Goal: Task Accomplishment & Management: Manage account settings

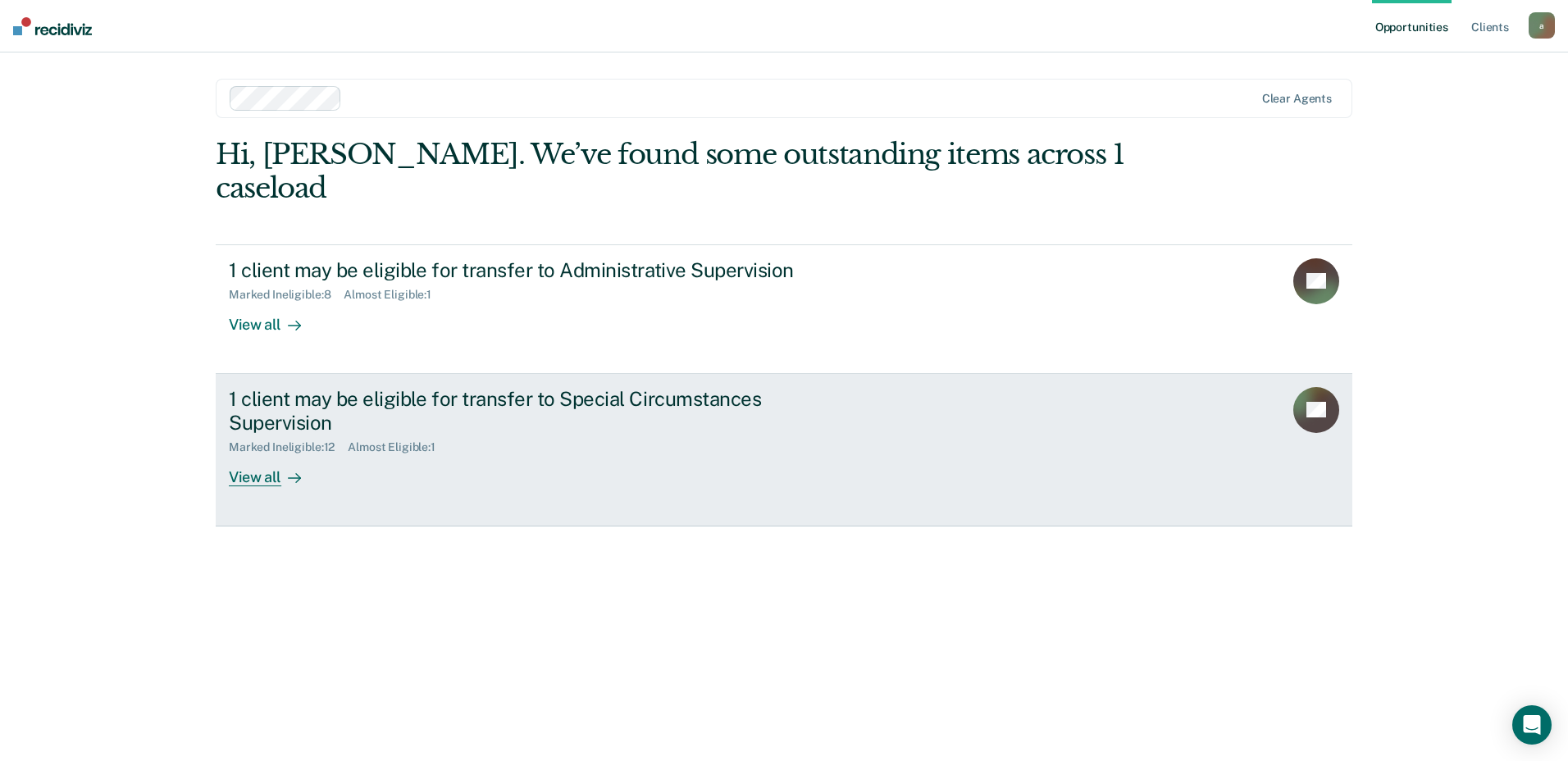
click at [504, 387] on div "1 client may be eligible for transfer to Special Circumstances Supervision" at bounding box center [517, 411] width 576 height 48
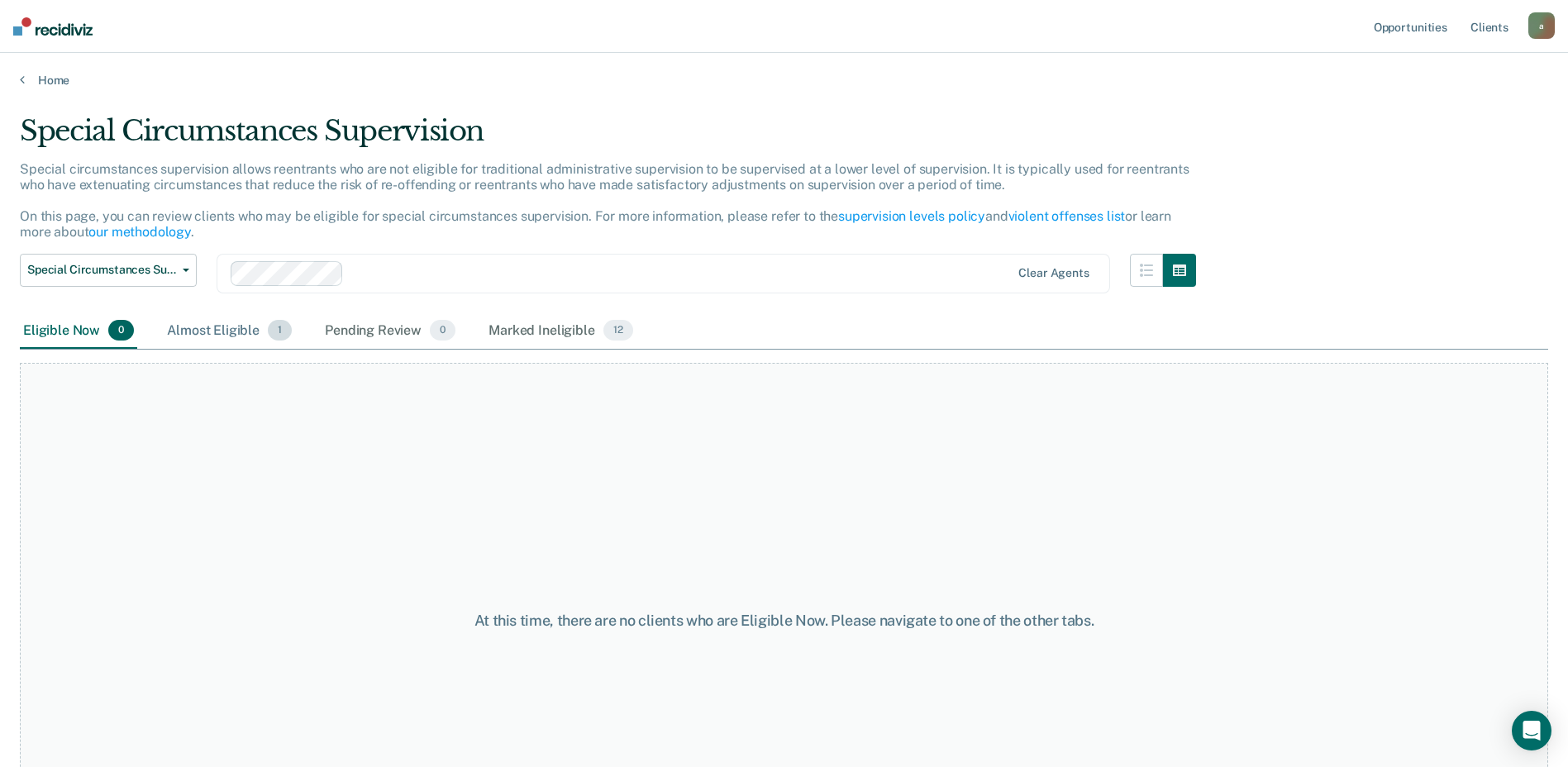
click at [215, 326] on div "Almost Eligible 1" at bounding box center [229, 332] width 131 height 36
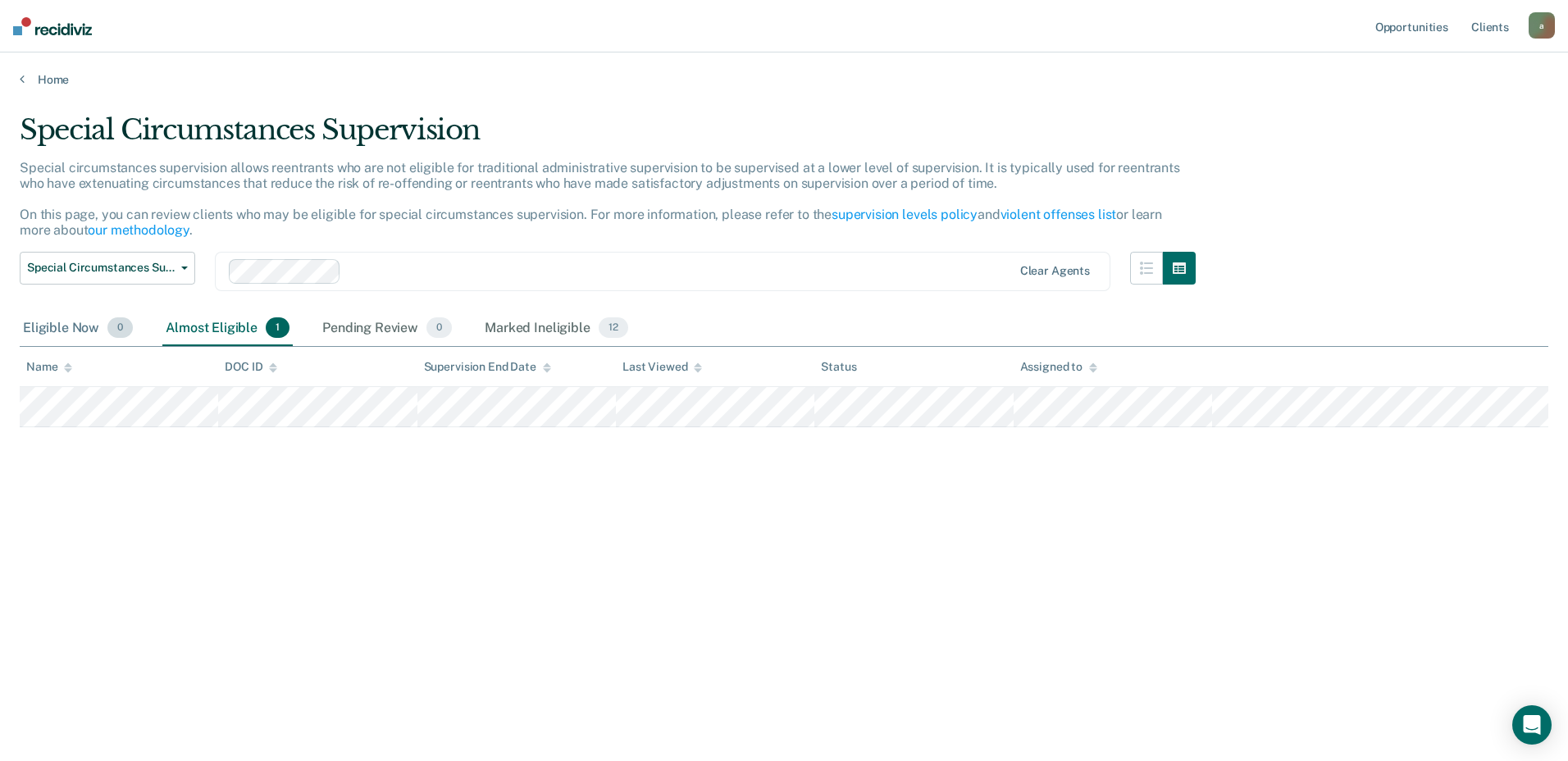
click at [83, 323] on div "Eligible Now 0" at bounding box center [78, 329] width 117 height 36
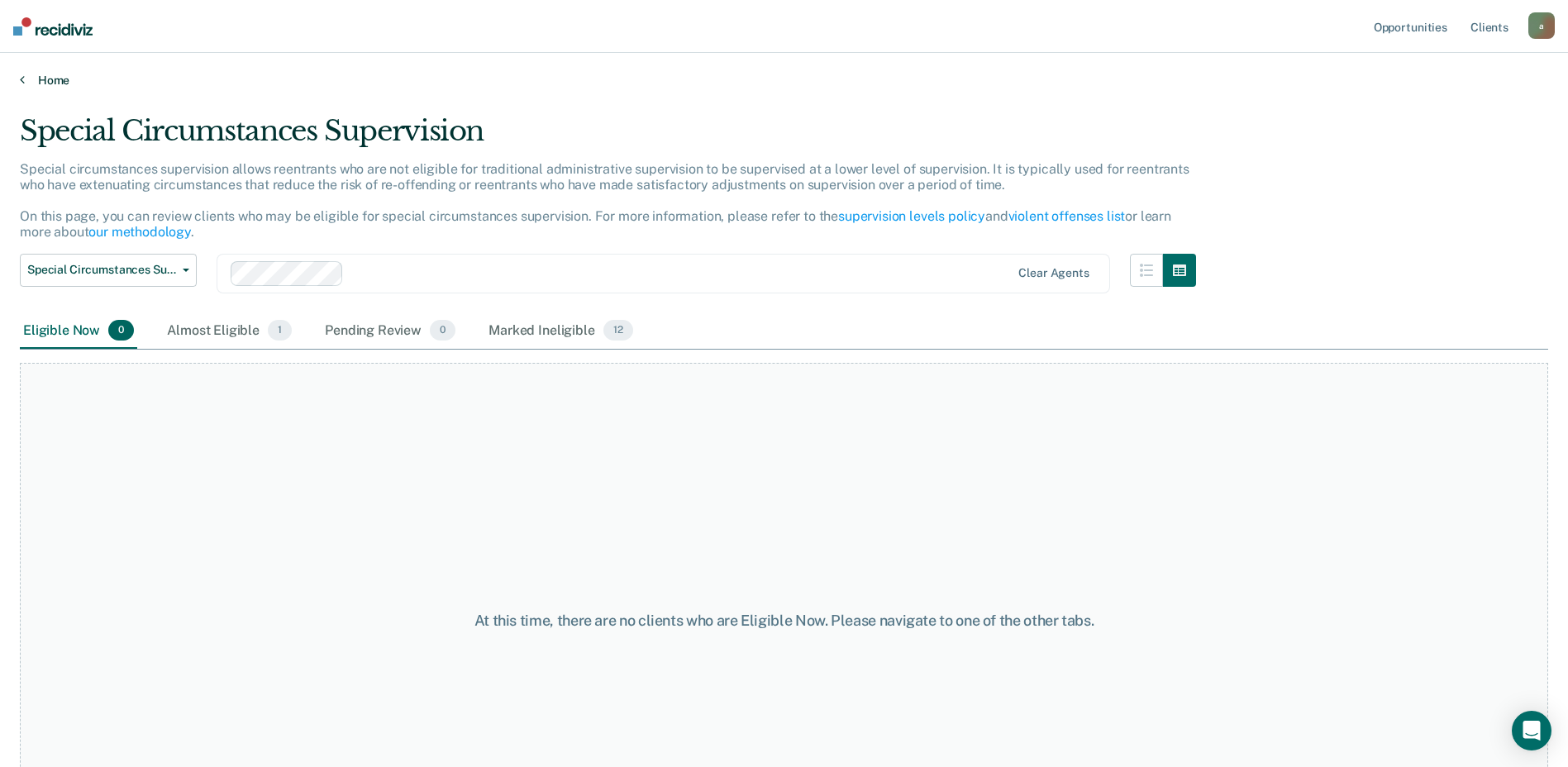
click at [54, 81] on link "Home" at bounding box center [784, 80] width 1528 height 15
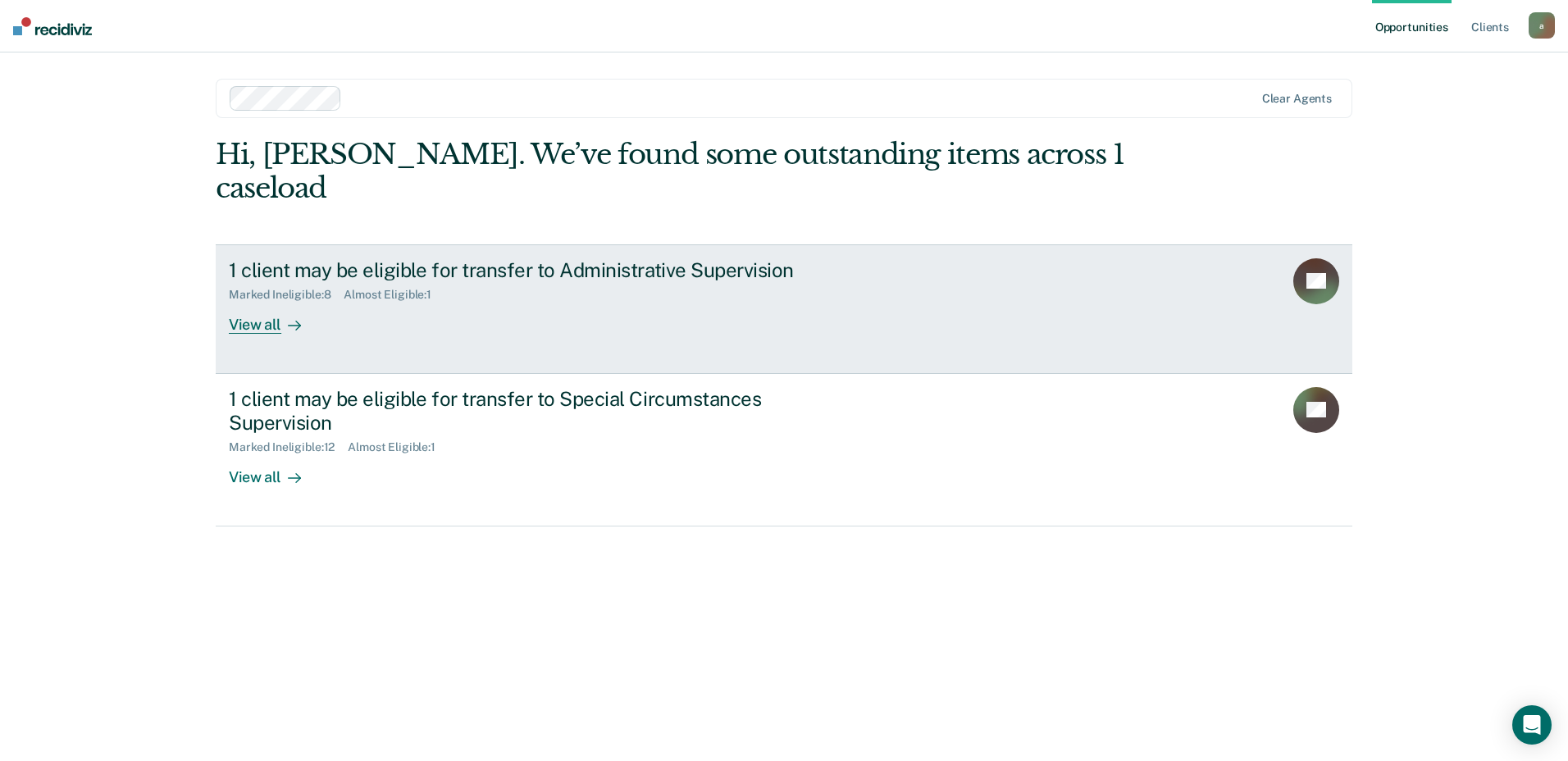
click at [458, 258] on div "1 client may be eligible for transfer to Administrative Supervision" at bounding box center [517, 270] width 576 height 24
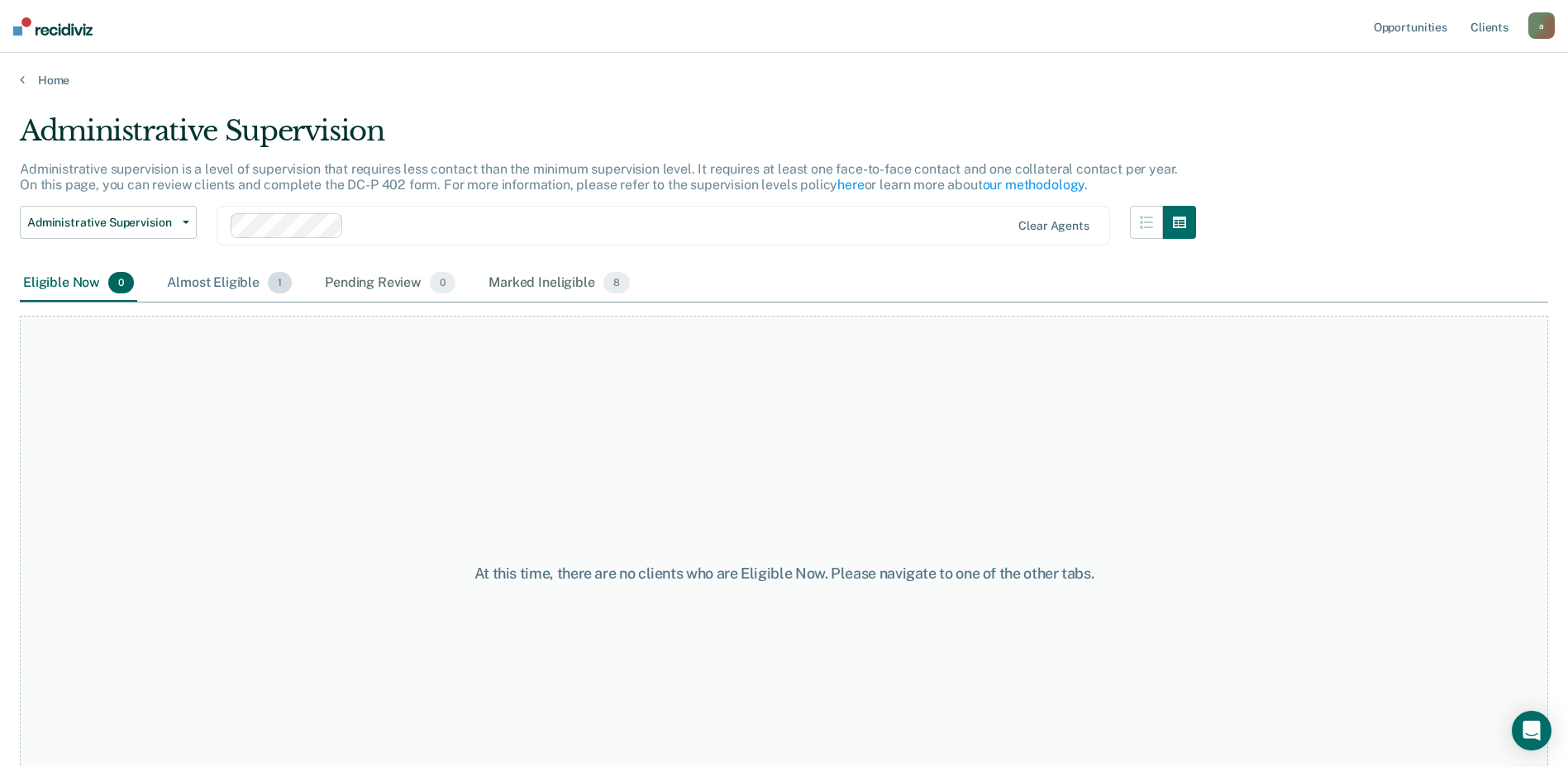
click at [222, 272] on div "Almost Eligible 1" at bounding box center [229, 283] width 131 height 36
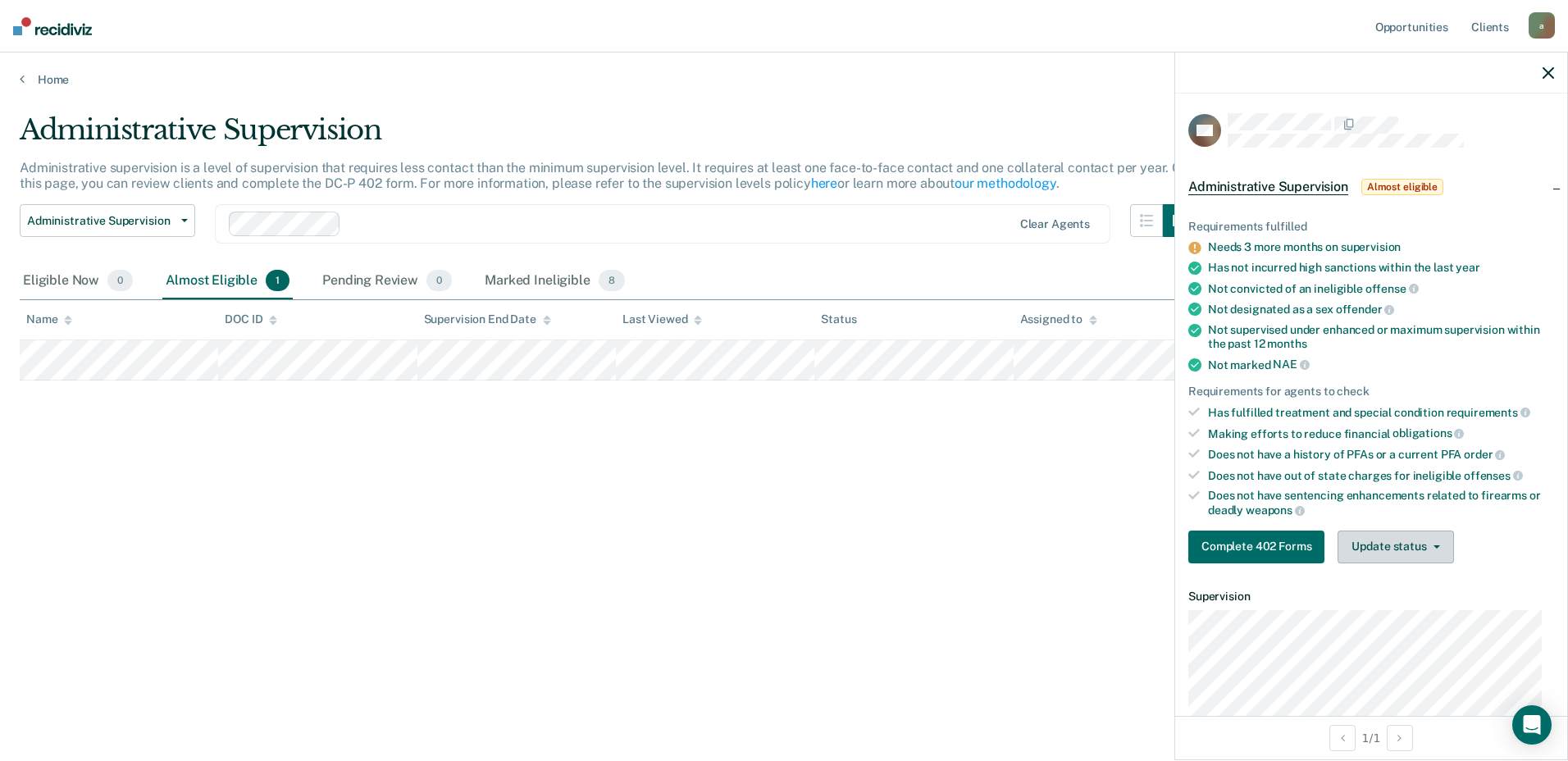
click at [1438, 542] on button "Update status" at bounding box center [1396, 547] width 116 height 33
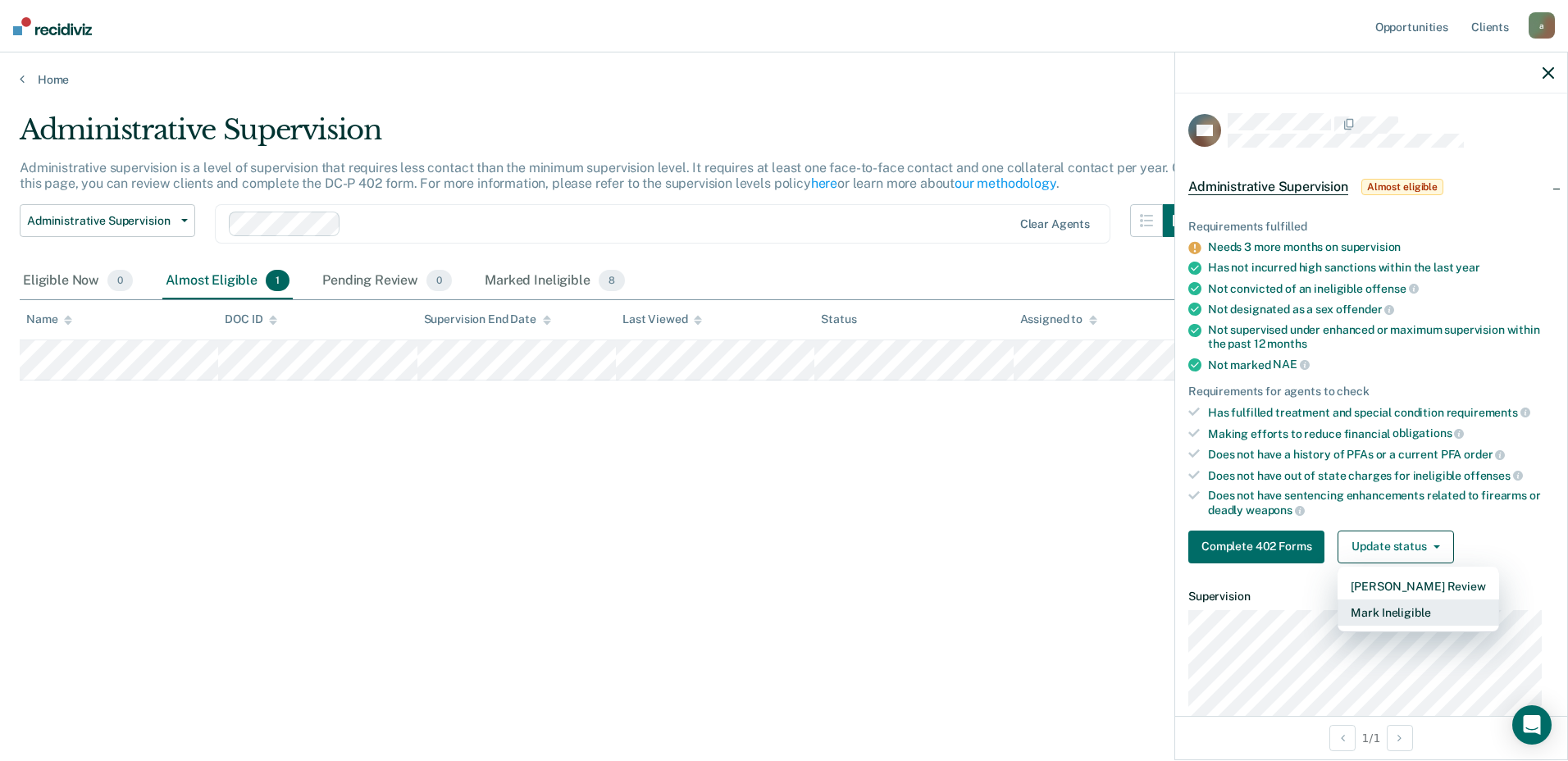
click at [1388, 614] on button "Mark Ineligible" at bounding box center [1418, 613] width 161 height 26
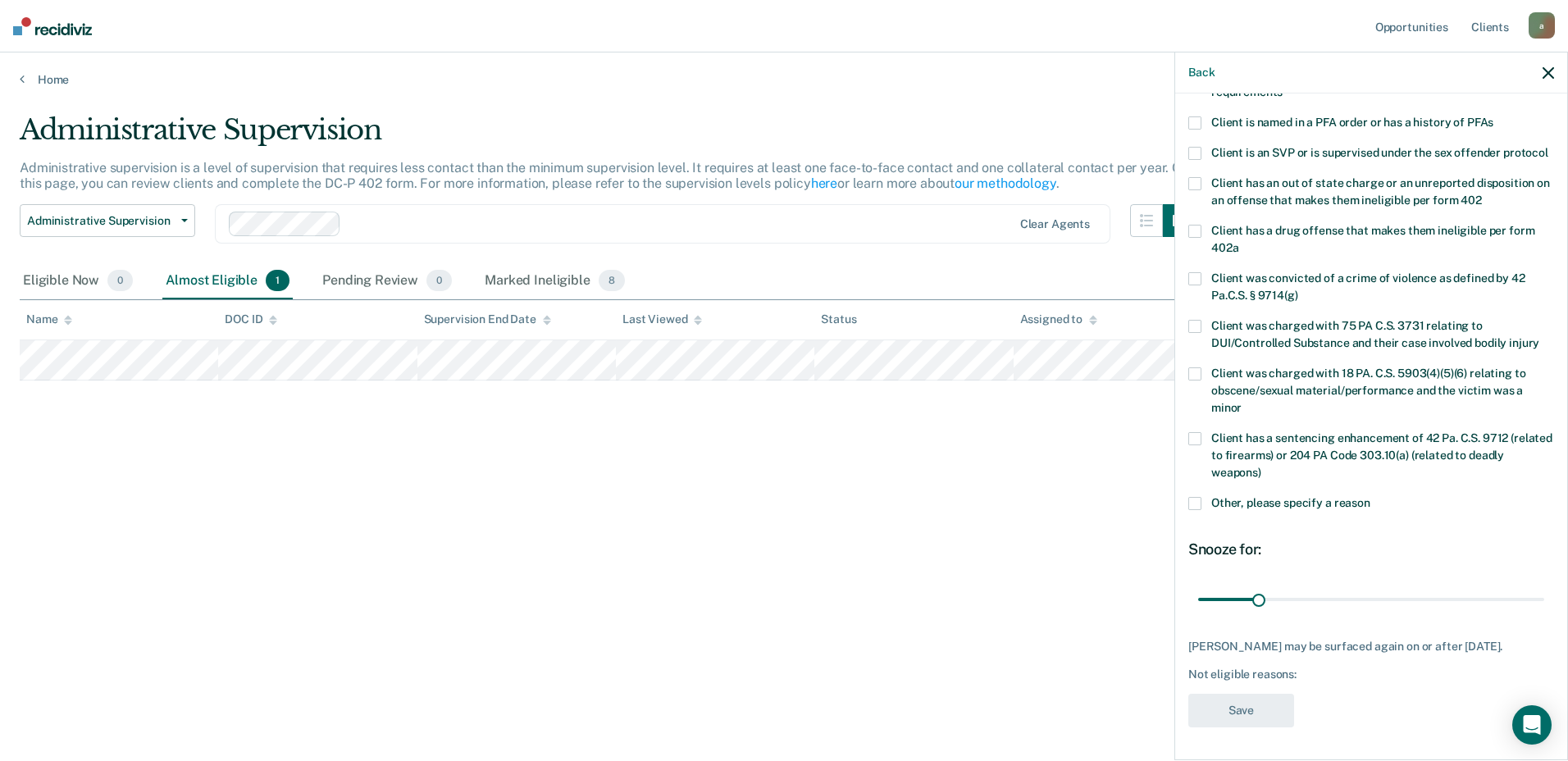
scroll to position [209, 0]
drag, startPoint x: 1258, startPoint y: 590, endPoint x: 1362, endPoint y: 566, distance: 106.7
type input "88"
click at [1362, 585] on input "range" at bounding box center [1371, 599] width 346 height 29
click at [1198, 497] on span at bounding box center [1195, 503] width 13 height 13
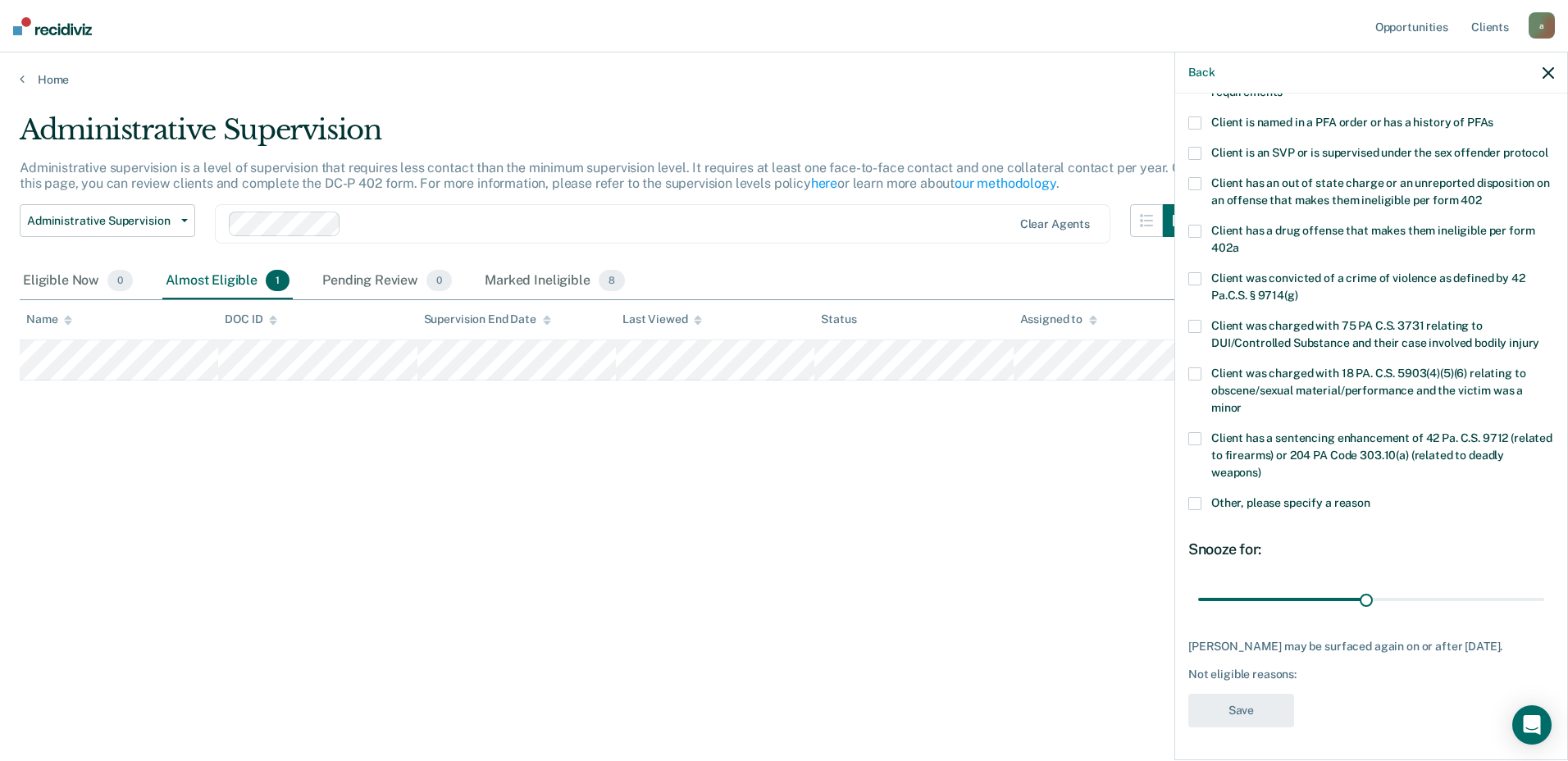
click at [1370, 497] on input "Other, please specify a reason" at bounding box center [1370, 497] width 0 height 0
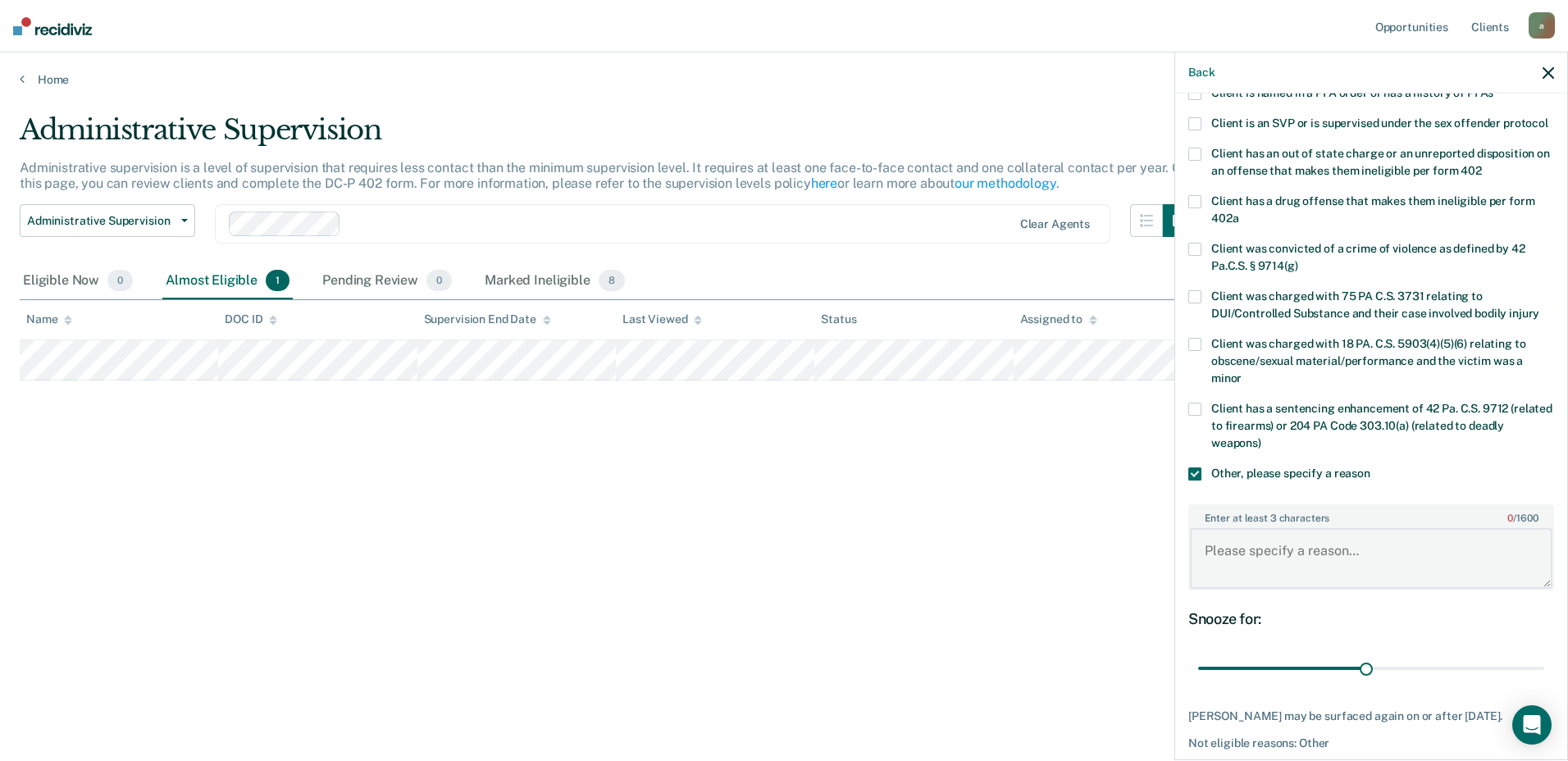
click at [1256, 571] on textarea "Enter at least 3 characters 0 / 1600" at bounding box center [1371, 558] width 362 height 61
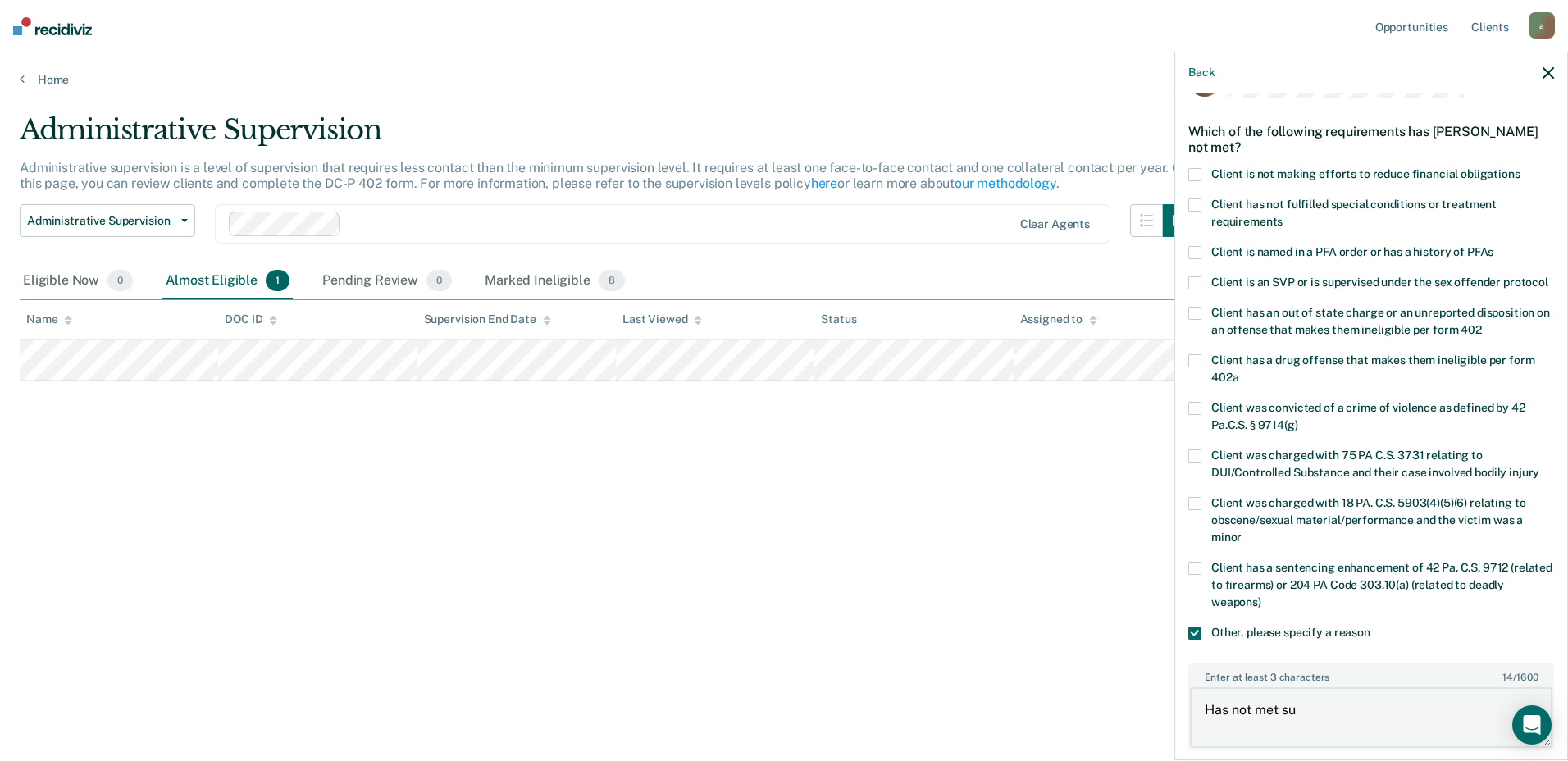
scroll to position [45, 0]
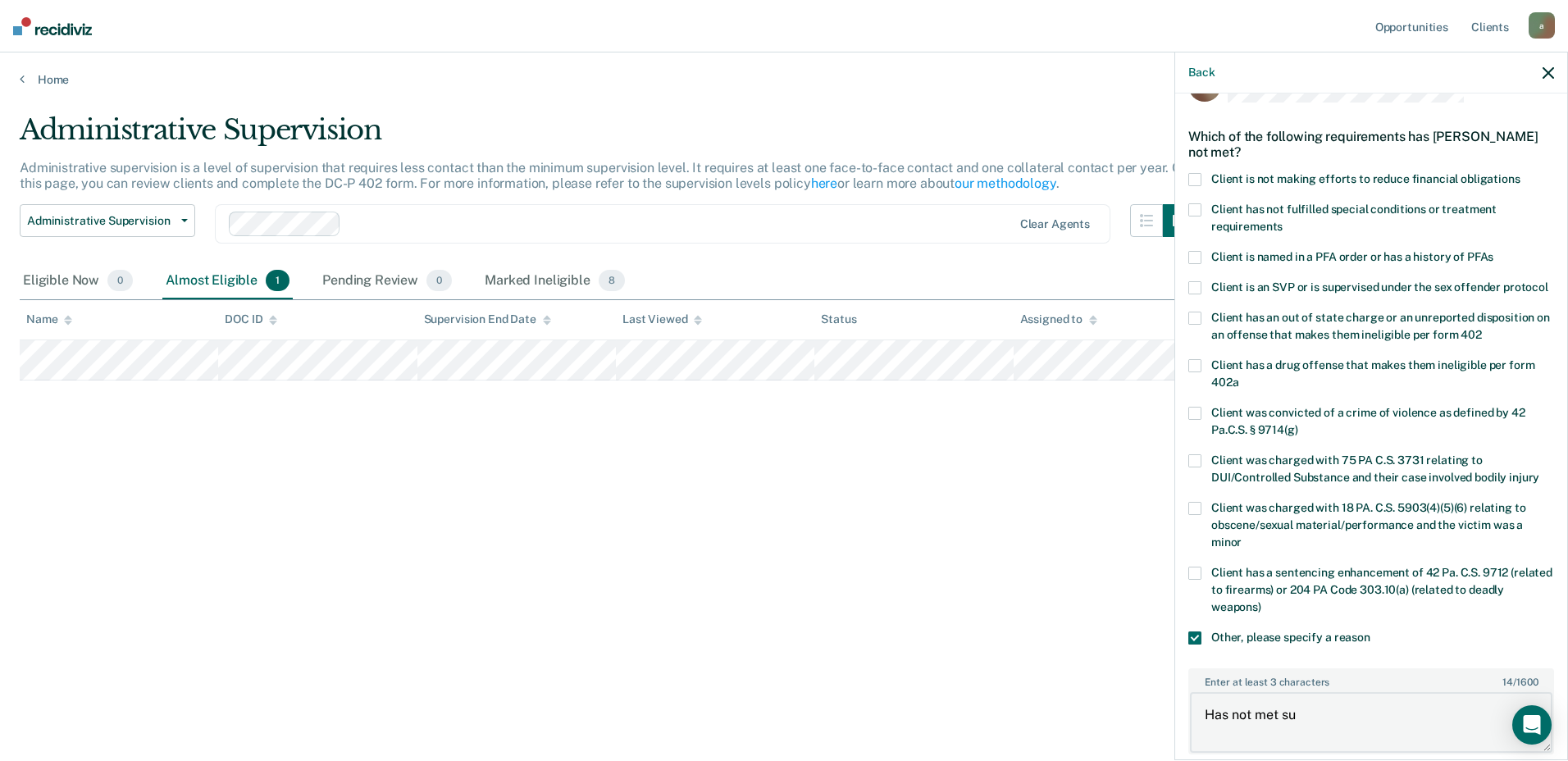
type textarea "Has not met su"
click at [1199, 205] on span at bounding box center [1195, 210] width 13 height 13
click at [1283, 221] on input "Client has not fulfilled special conditions or treatment requirements" at bounding box center [1283, 221] width 0 height 0
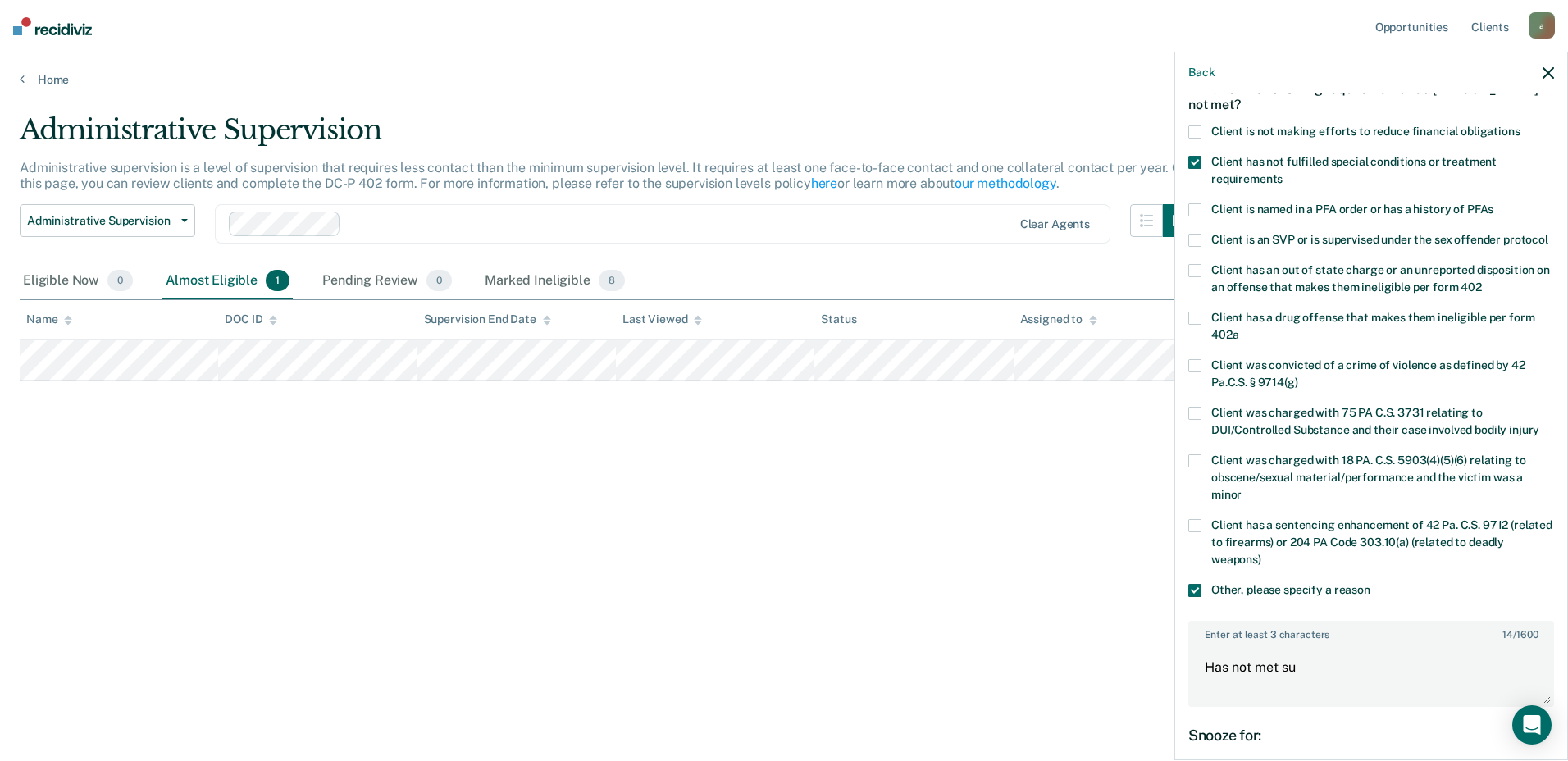
scroll to position [127, 0]
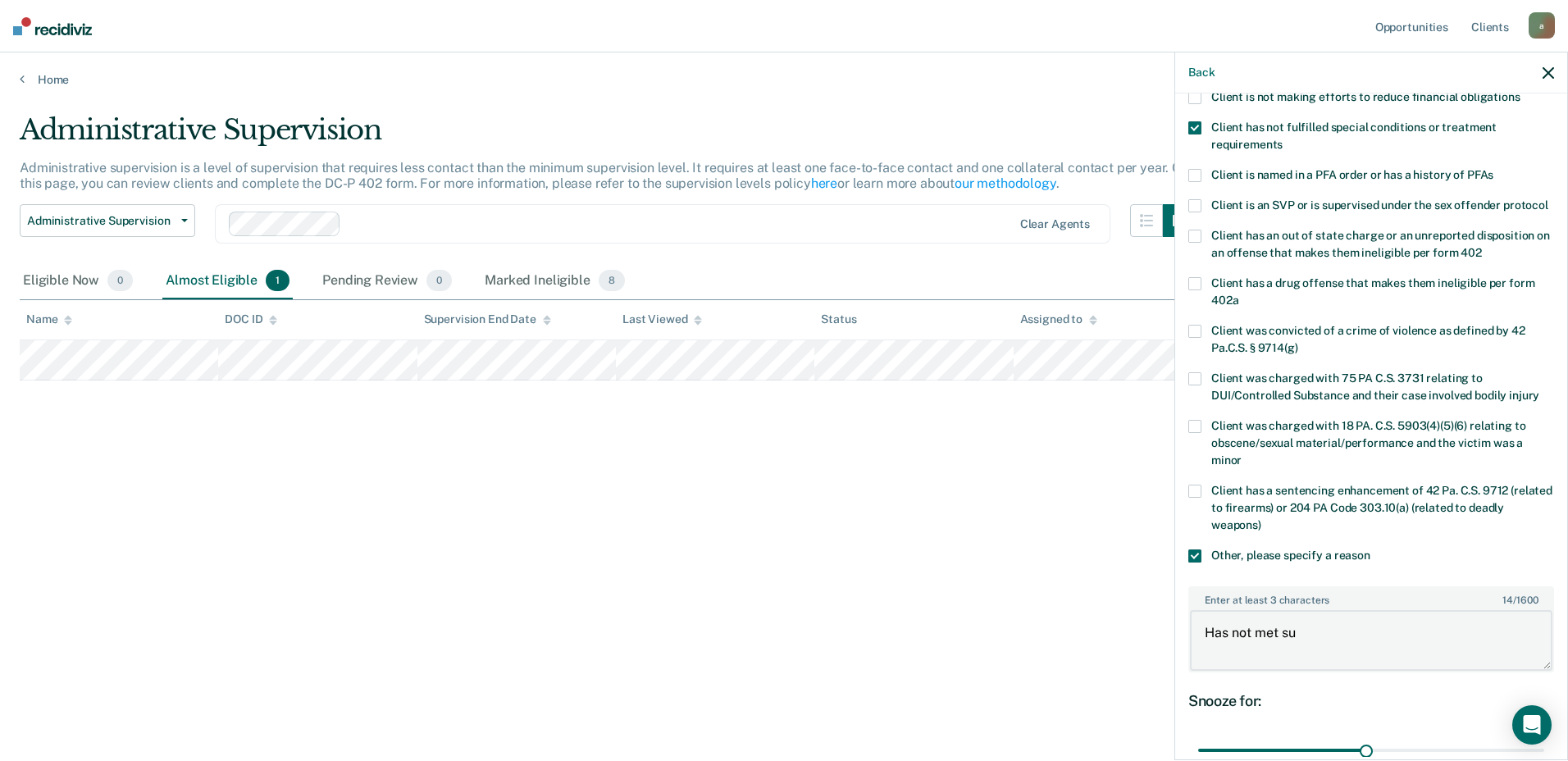
drag, startPoint x: 1321, startPoint y: 665, endPoint x: 1114, endPoint y: 630, distance: 209.9
click at [1114, 630] on body "Looks like you’re using Internet Explorer 11. For faster loading and a better e…" at bounding box center [784, 380] width 1568 height 761
click at [1198, 567] on label "Other, please specify a reason" at bounding box center [1371, 558] width 366 height 17
click at [1370, 550] on input "Other, please specify a reason" at bounding box center [1370, 550] width 0 height 0
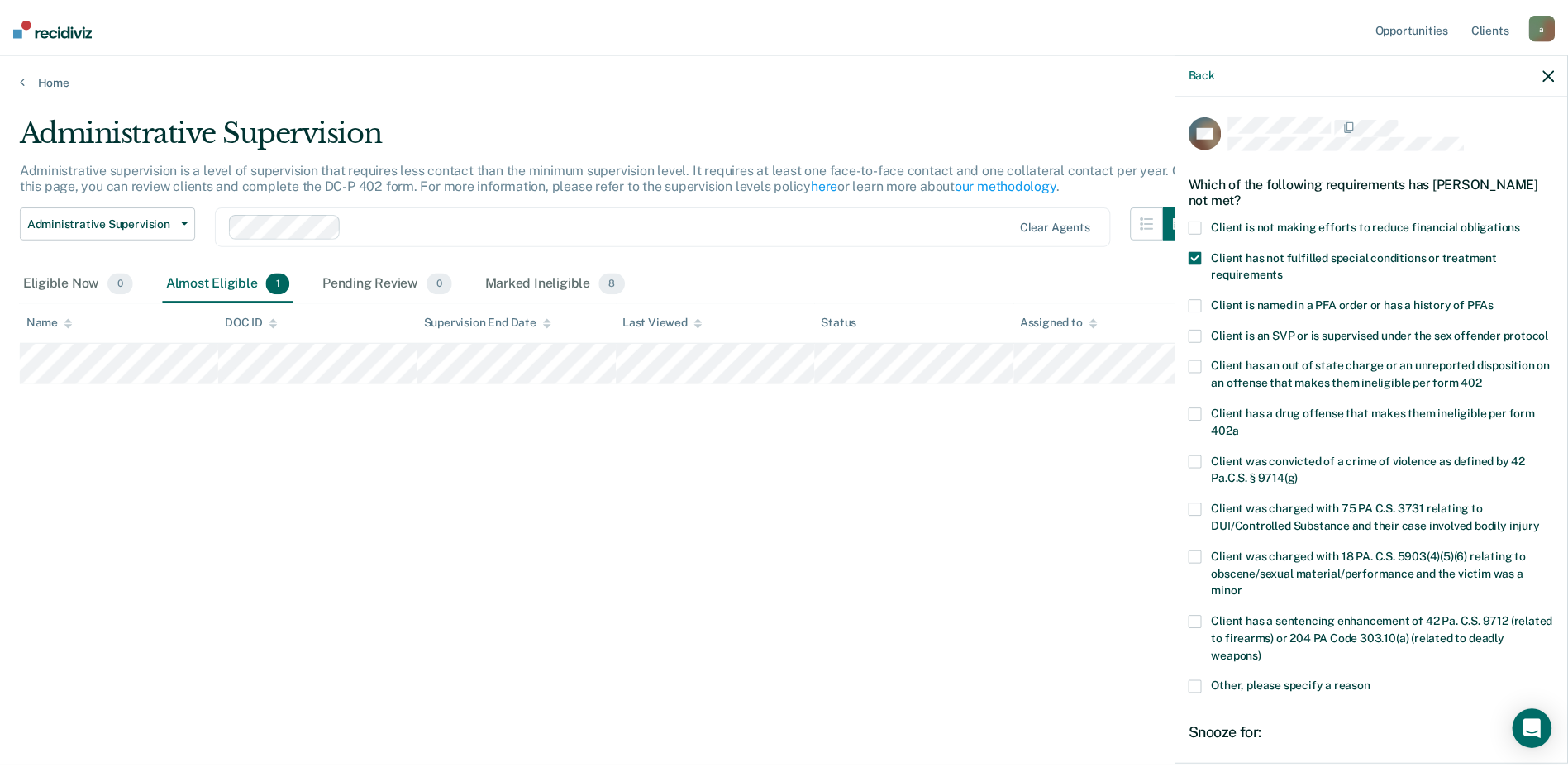
scroll to position [210, 0]
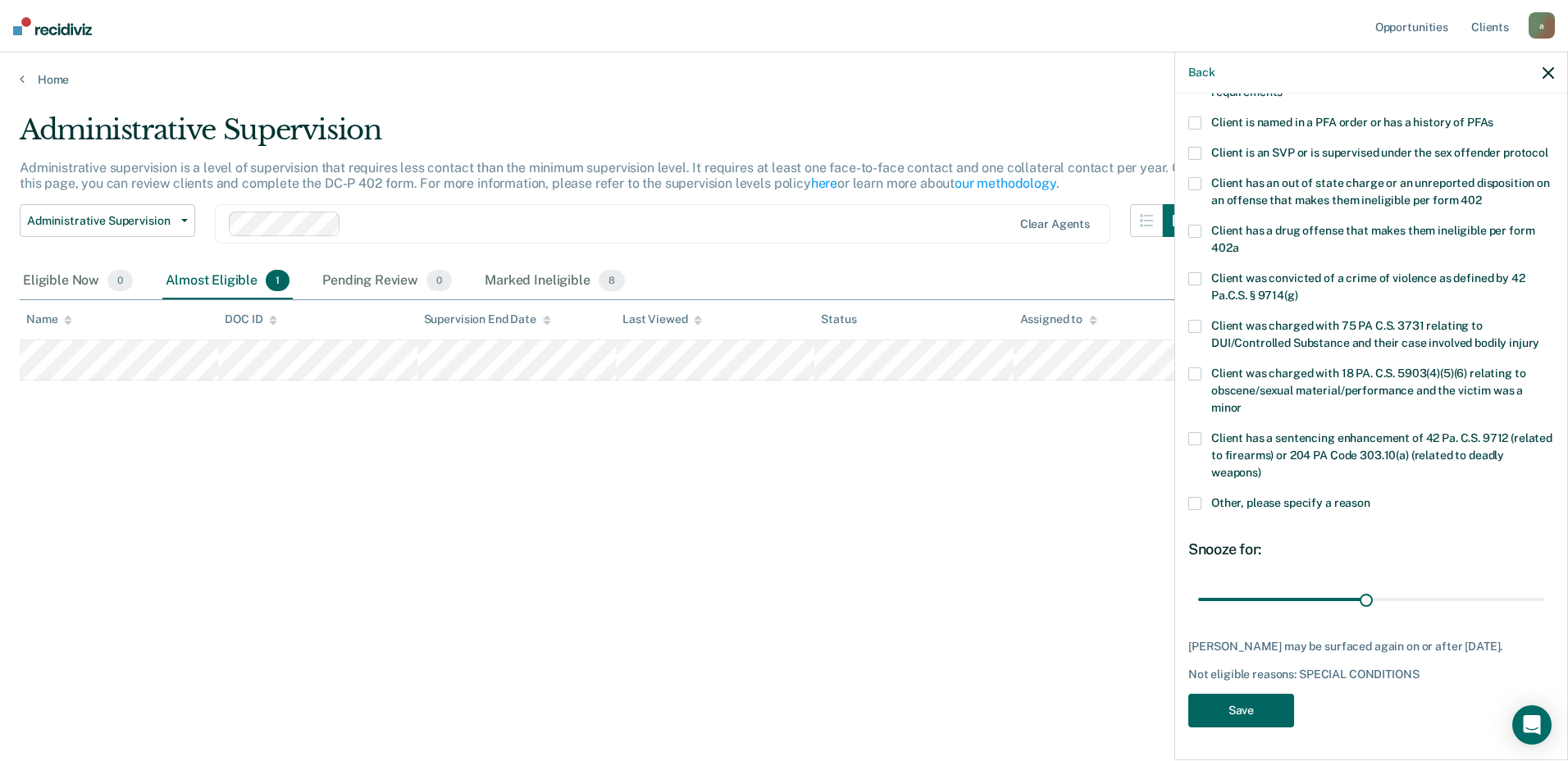
click at [1250, 708] on button "Save" at bounding box center [1242, 710] width 106 height 33
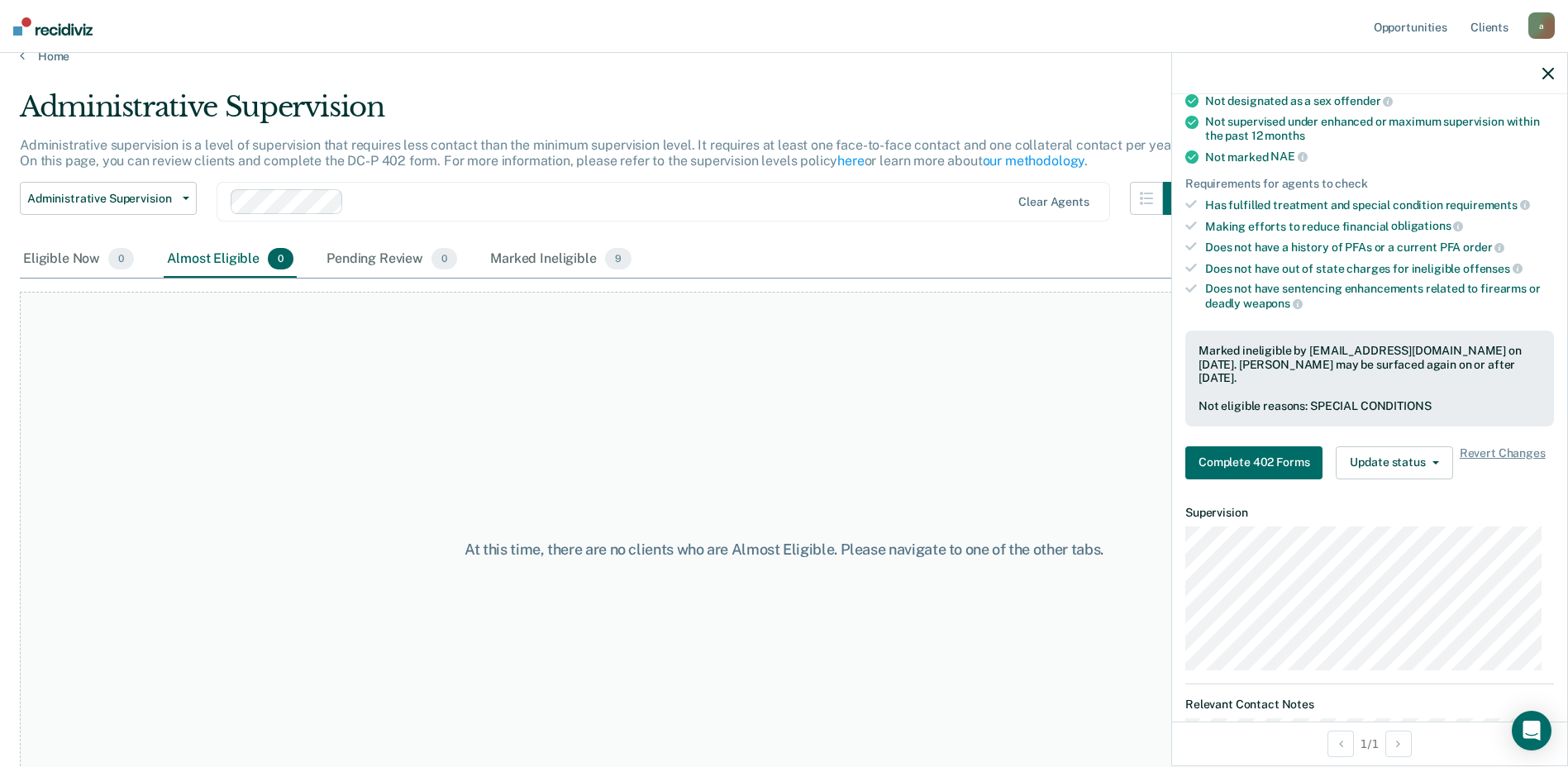
scroll to position [0, 0]
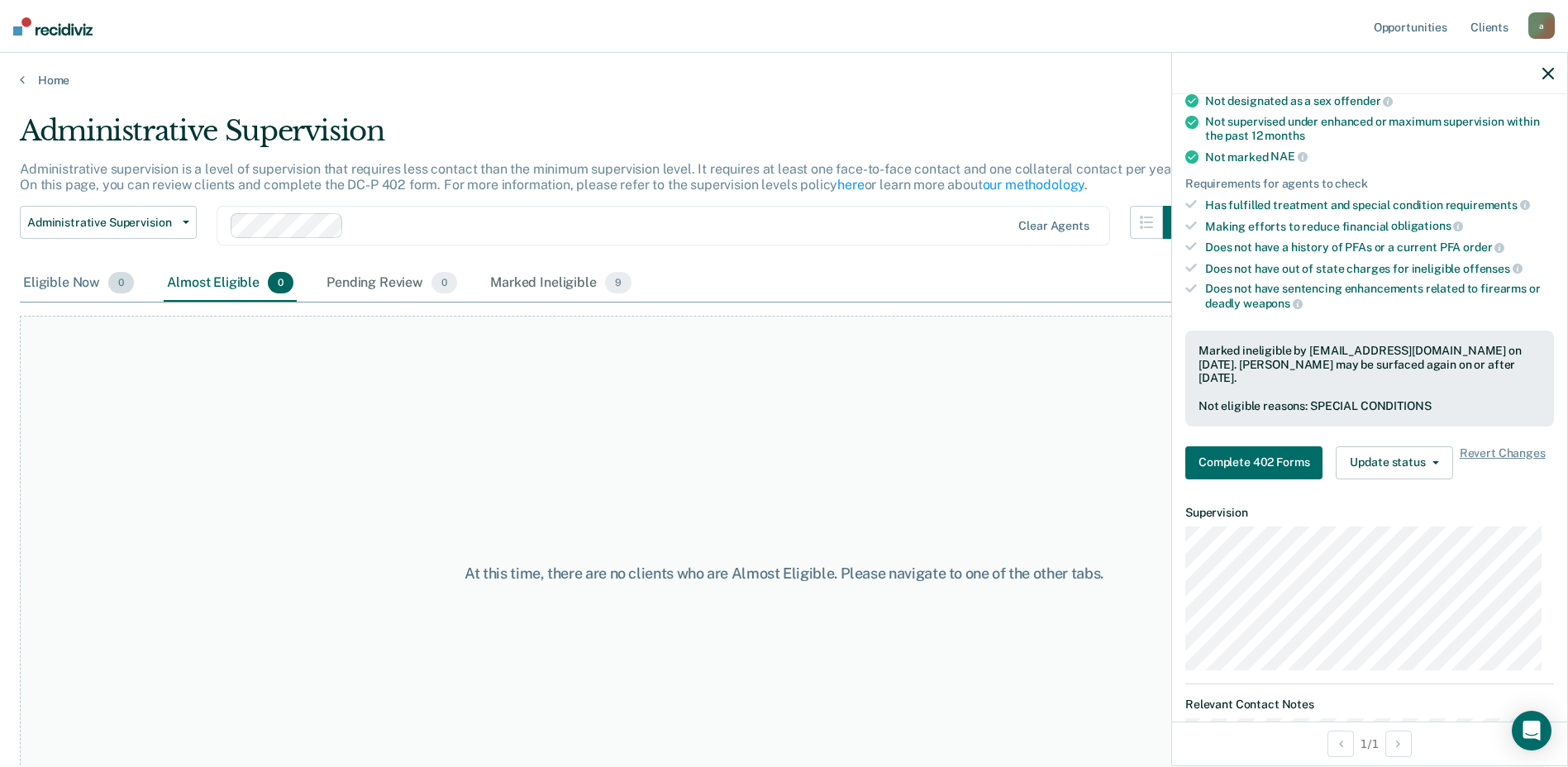
click at [25, 283] on div "Eligible Now 0" at bounding box center [78, 283] width 118 height 36
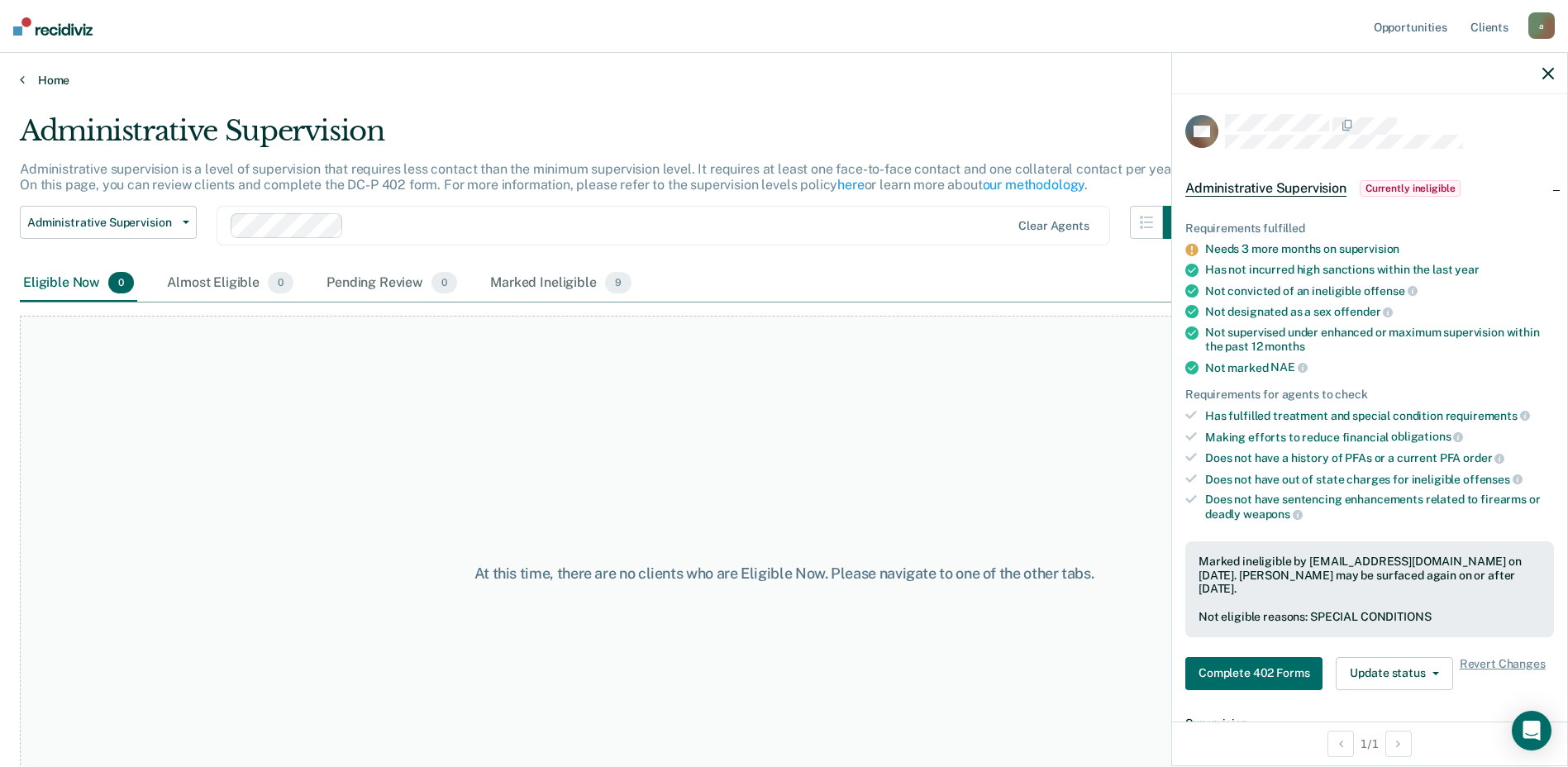
click at [67, 85] on link "Home" at bounding box center [784, 80] width 1528 height 15
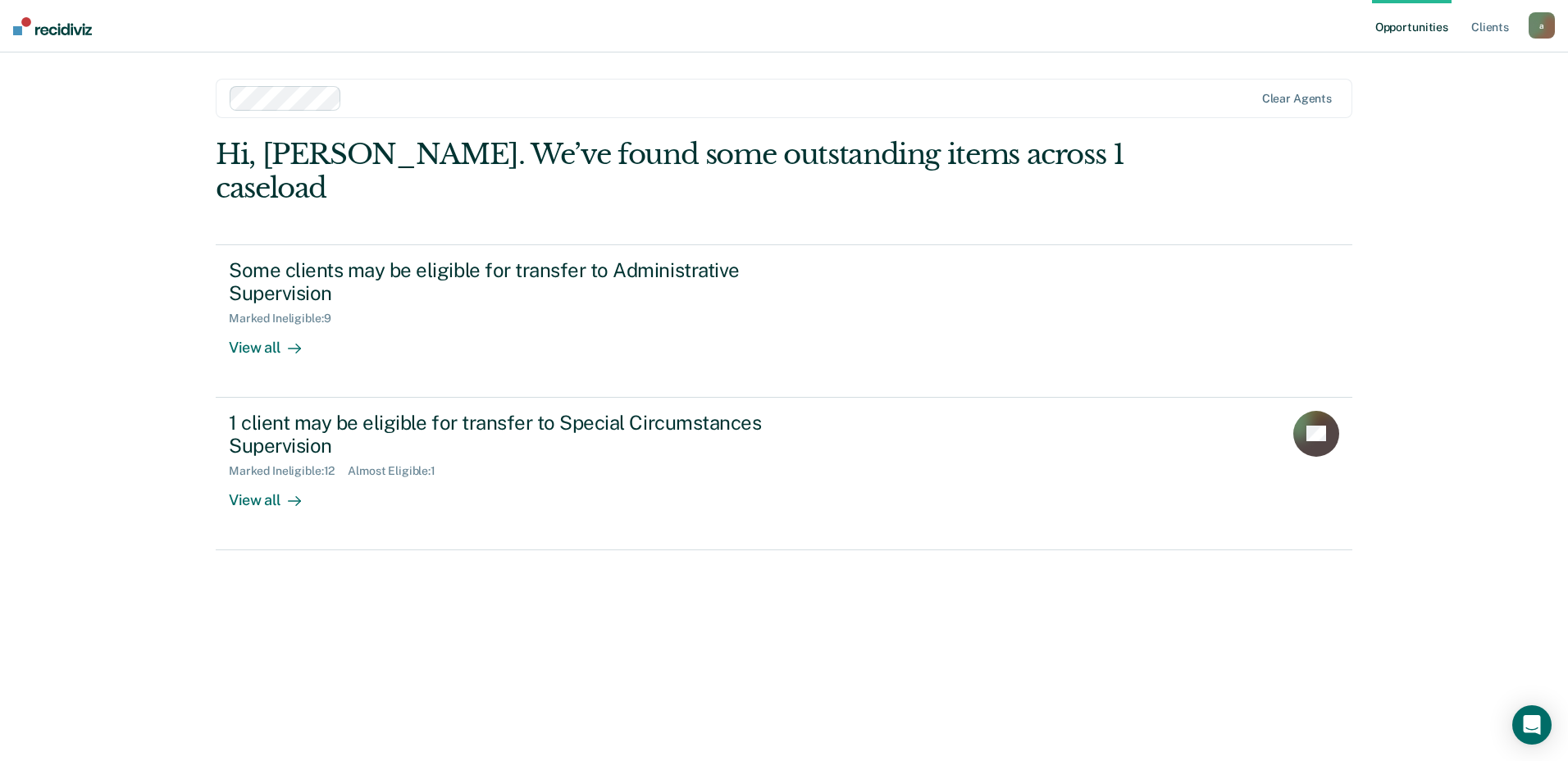
click at [585, 688] on div "Hi, [PERSON_NAME]. We’ve found some outstanding items across 1 caseload Some cl…" at bounding box center [784, 427] width 1137 height 578
